Goal: Check status: Check status

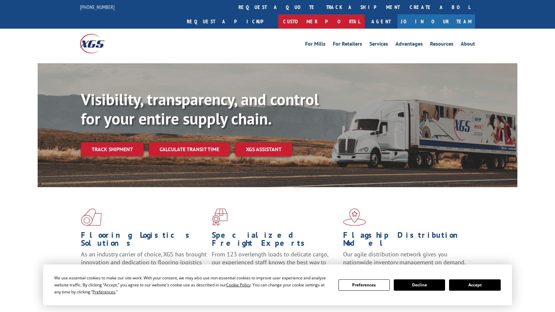
click at [365, 14] on link "Customer Portal" at bounding box center [321, 21] width 87 height 14
click at [476, 289] on button "Accept" at bounding box center [474, 285] width 51 height 11
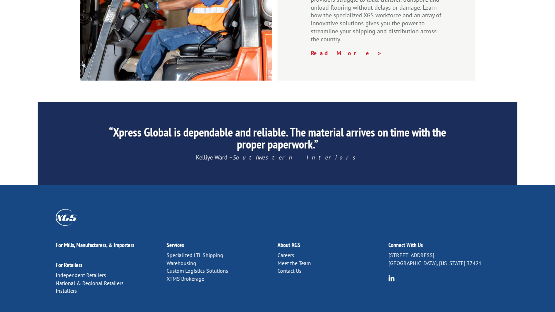
scroll to position [980, 0]
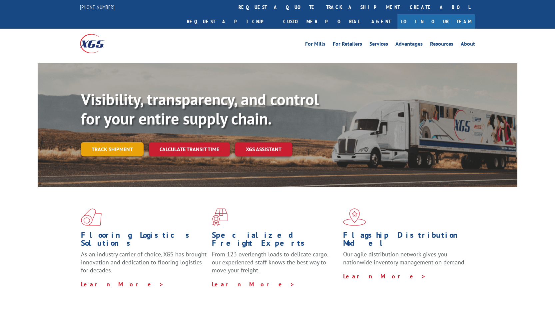
click at [110, 142] on link "Track shipment" at bounding box center [112, 149] width 63 height 14
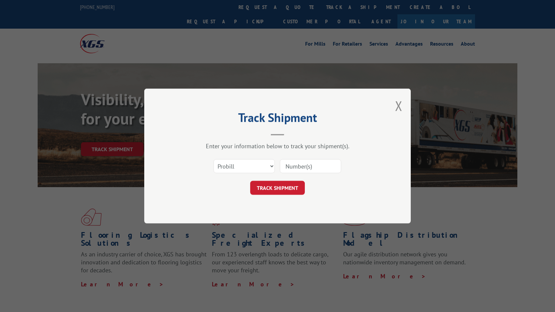
click at [304, 168] on input at bounding box center [310, 166] width 61 height 14
paste input "2829328"
type input "2829328"
click at [273, 190] on button "TRACK SHIPMENT" at bounding box center [277, 188] width 55 height 14
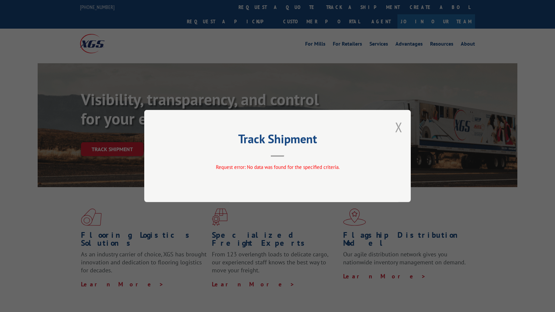
click at [399, 129] on button "Close modal" at bounding box center [398, 127] width 7 height 18
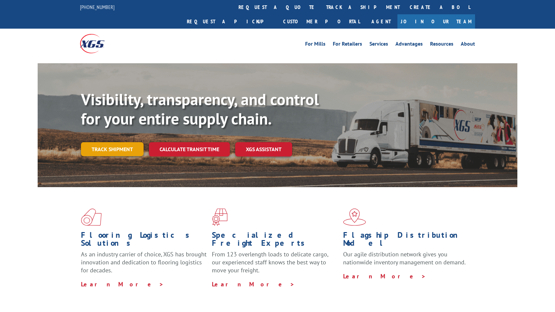
click at [98, 142] on link "Track shipment" at bounding box center [112, 149] width 63 height 14
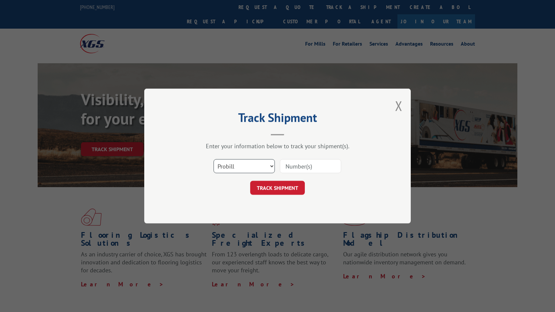
click at [271, 165] on select "Select category... Probill BOL PO" at bounding box center [244, 166] width 61 height 14
select select "bol"
click at [214, 159] on select "Select category... Probill BOL PO" at bounding box center [244, 166] width 61 height 14
click at [307, 167] on input at bounding box center [310, 166] width 61 height 14
paste input "2829328"
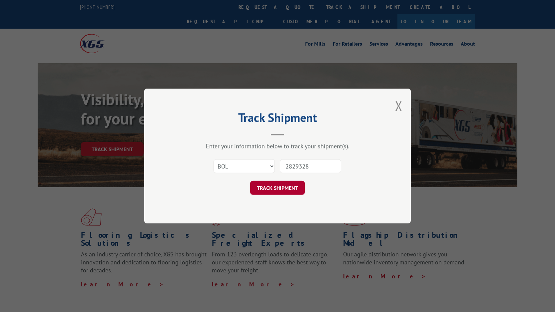
type input "2829328"
click at [279, 190] on button "TRACK SHIPMENT" at bounding box center [277, 188] width 55 height 14
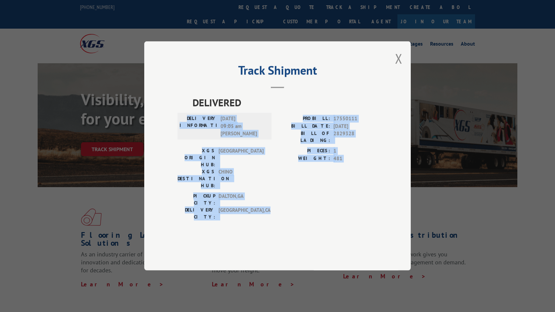
drag, startPoint x: 240, startPoint y: 193, endPoint x: 194, endPoint y: 136, distance: 73.9
click at [194, 136] on div "DELIVERED DELIVERY INFORMATION: [DATE] 09:05 am [PERSON_NAME]: 17550111 BILL DA…" at bounding box center [278, 159] width 200 height 129
click at [295, 200] on div "PICKUP CITY: [GEOGRAPHIC_DATA] , [GEOGRAPHIC_DATA]: [GEOGRAPHIC_DATA] , [GEOGRA…" at bounding box center [278, 208] width 200 height 31
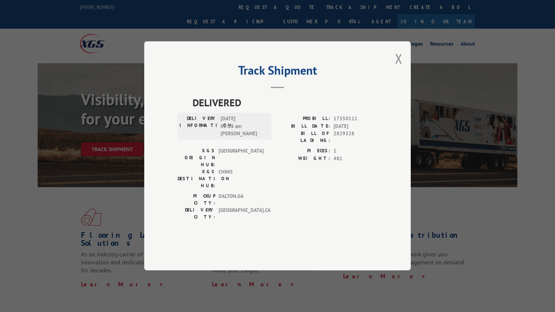
click at [463, 120] on div "Track Shipment DELIVERED DELIVERY INFORMATION: [DATE] 09:05 am [PERSON_NAME]: 1…" at bounding box center [277, 156] width 555 height 312
